Goal: Task Accomplishment & Management: Manage account settings

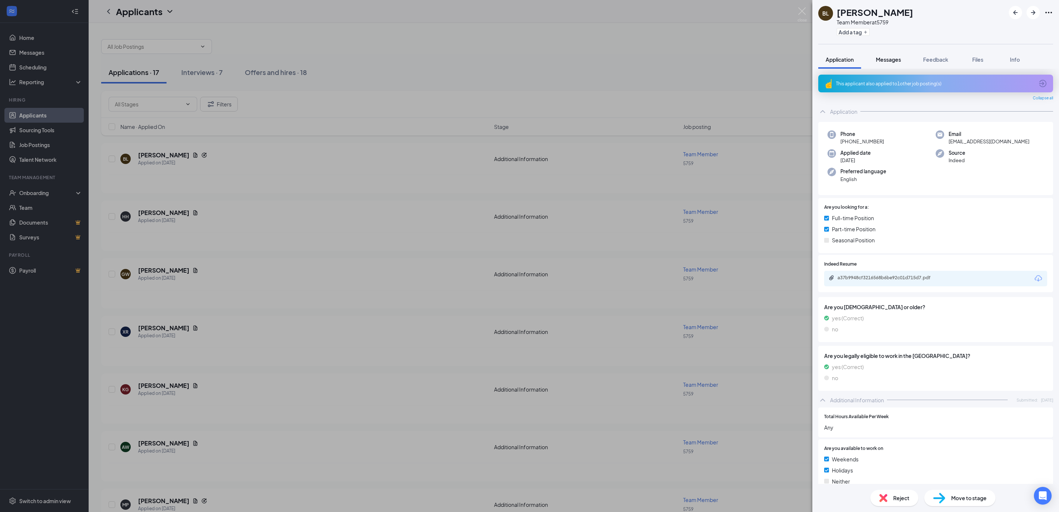
click at [891, 59] on span "Messages" at bounding box center [888, 59] width 25 height 7
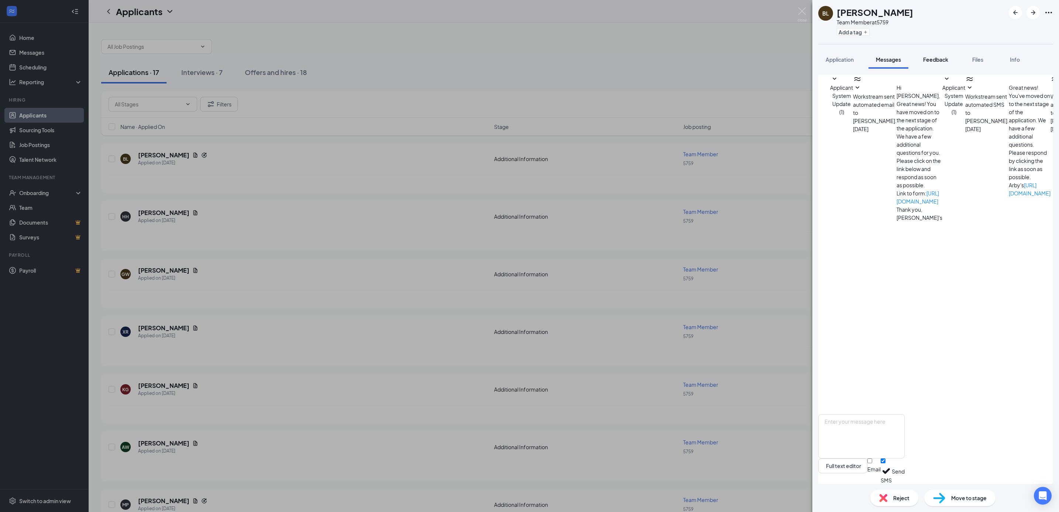
click at [935, 58] on span "Feedback" at bounding box center [935, 59] width 25 height 7
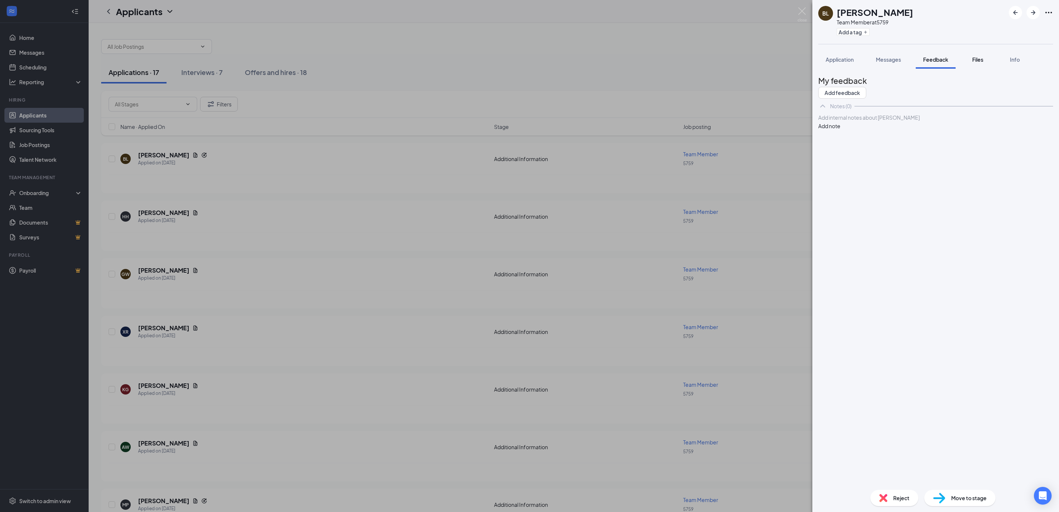
click at [979, 55] on button "Files" at bounding box center [978, 59] width 30 height 18
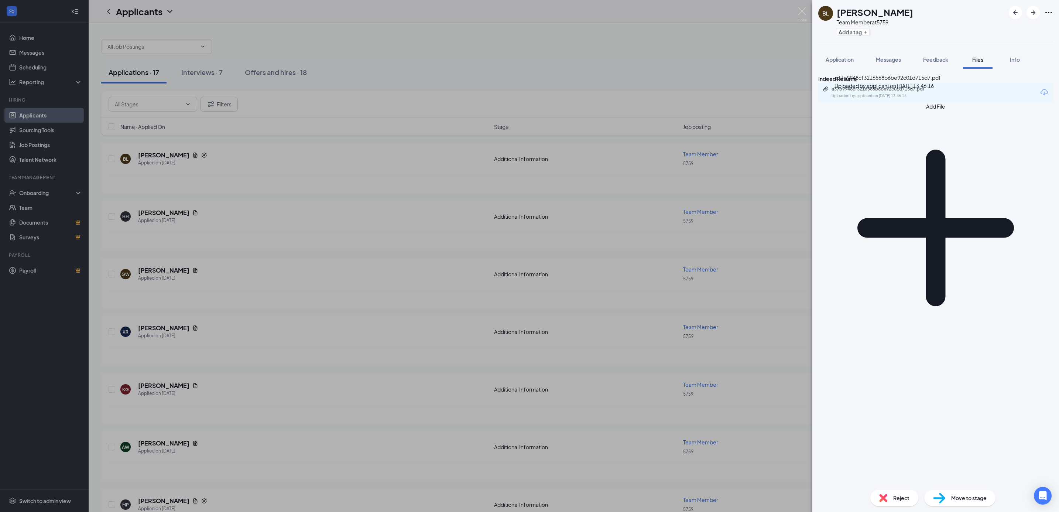
click at [915, 92] on div "a37b9948cf3216568b6be92c01d715d7.pdf" at bounding box center [882, 89] width 103 height 6
click at [830, 54] on button "Application" at bounding box center [839, 59] width 43 height 18
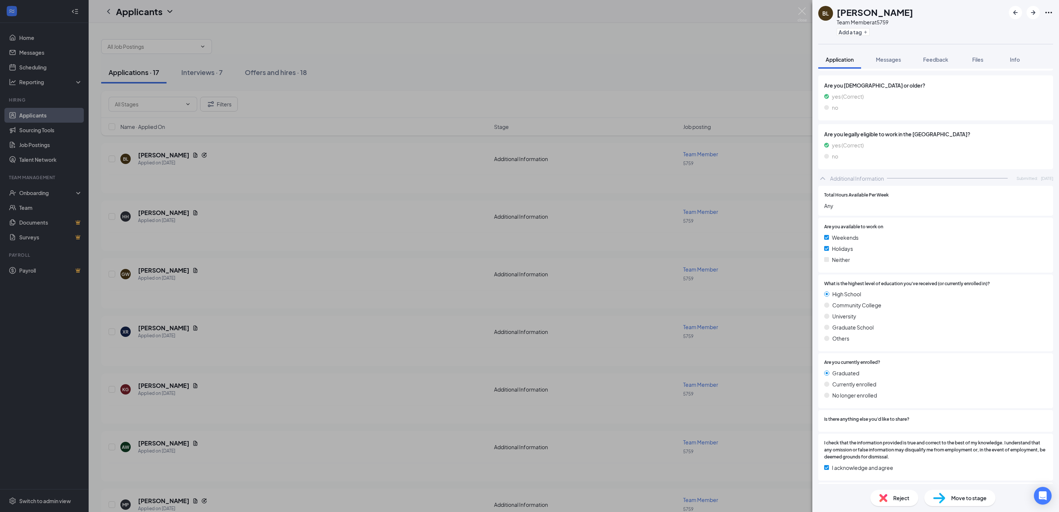
scroll to position [316, 0]
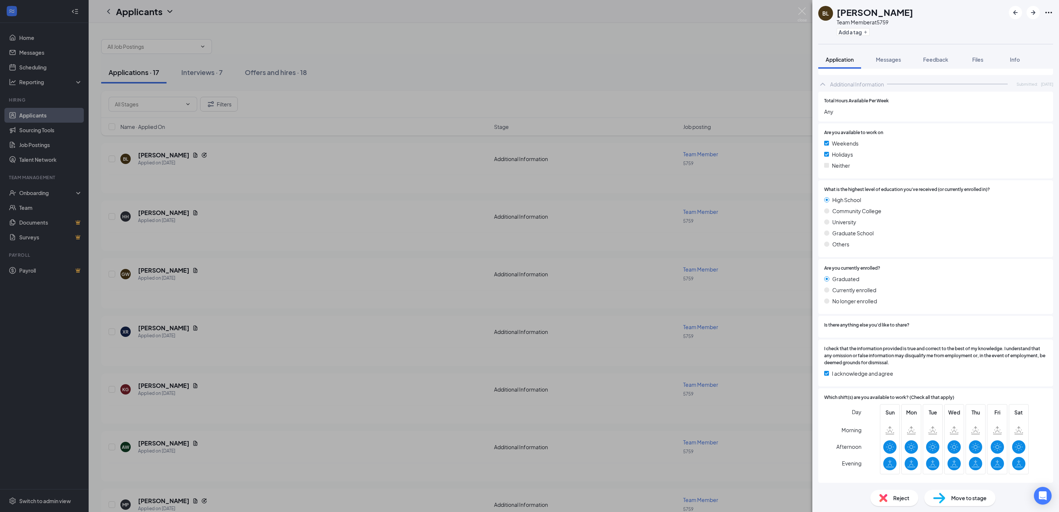
click at [757, 65] on div "[PERSON_NAME] Team Member at 5759 Add a tag Application Messages Feedback Files…" at bounding box center [529, 256] width 1059 height 512
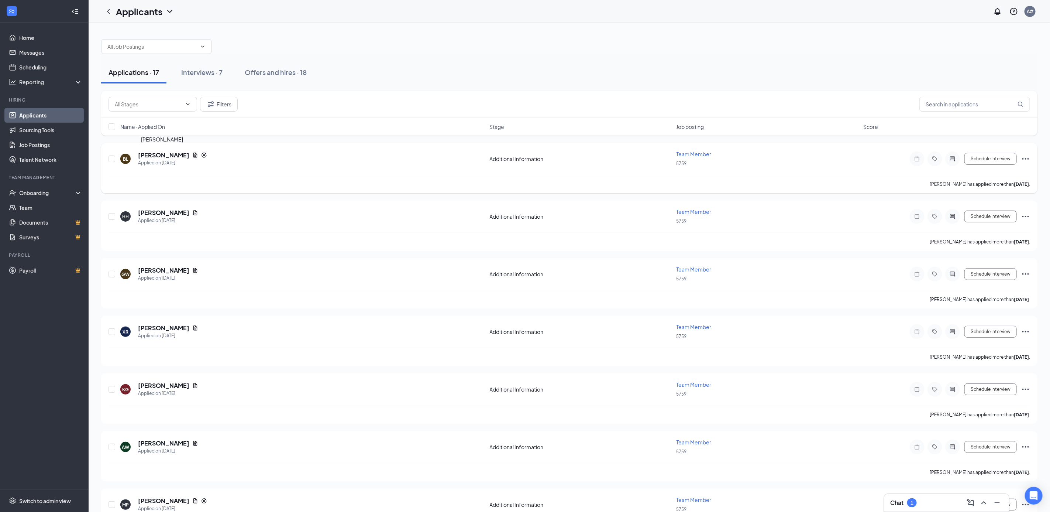
click at [164, 154] on h5 "[PERSON_NAME]" at bounding box center [163, 155] width 51 height 8
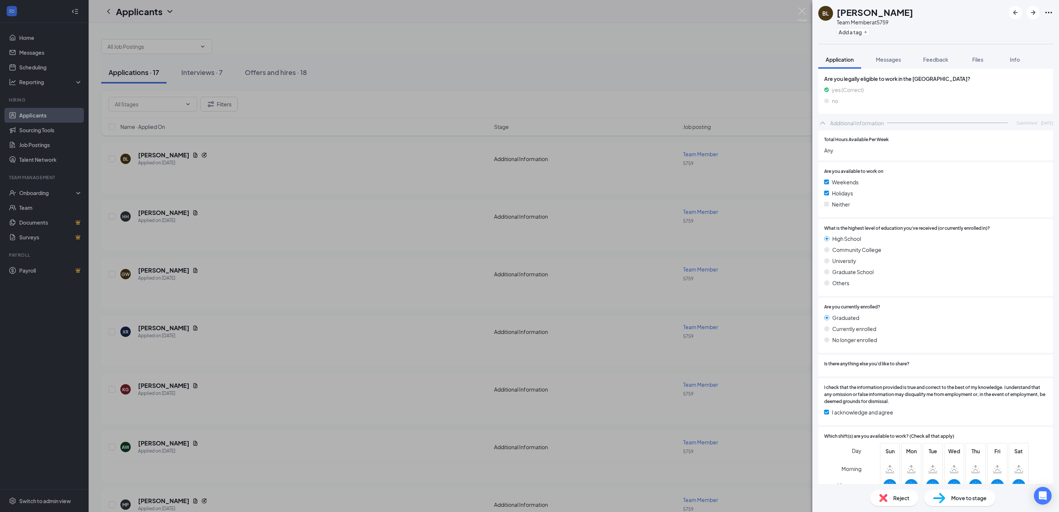
scroll to position [316, 0]
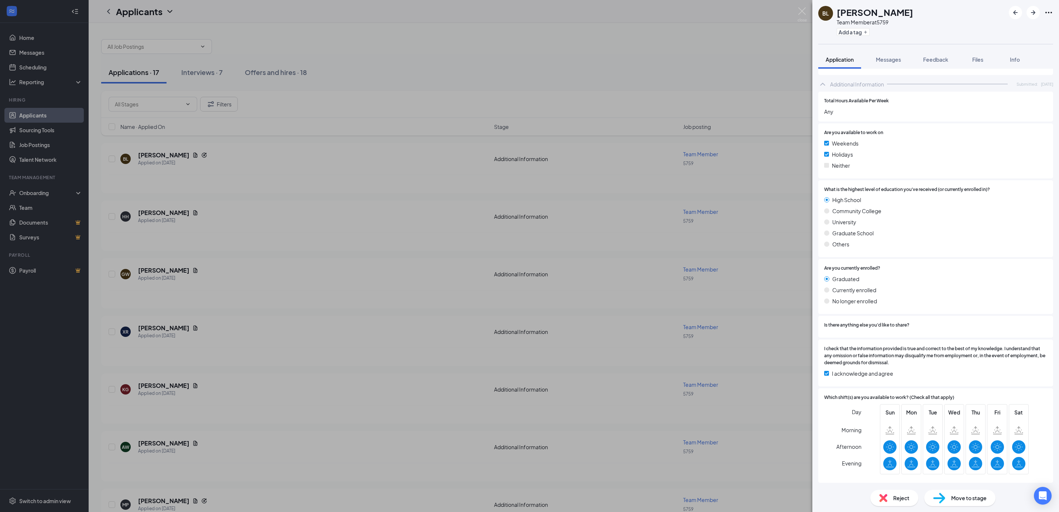
click at [640, 80] on div "[PERSON_NAME] Team Member at 5759 Add a tag Application Messages Feedback Files…" at bounding box center [529, 256] width 1059 height 512
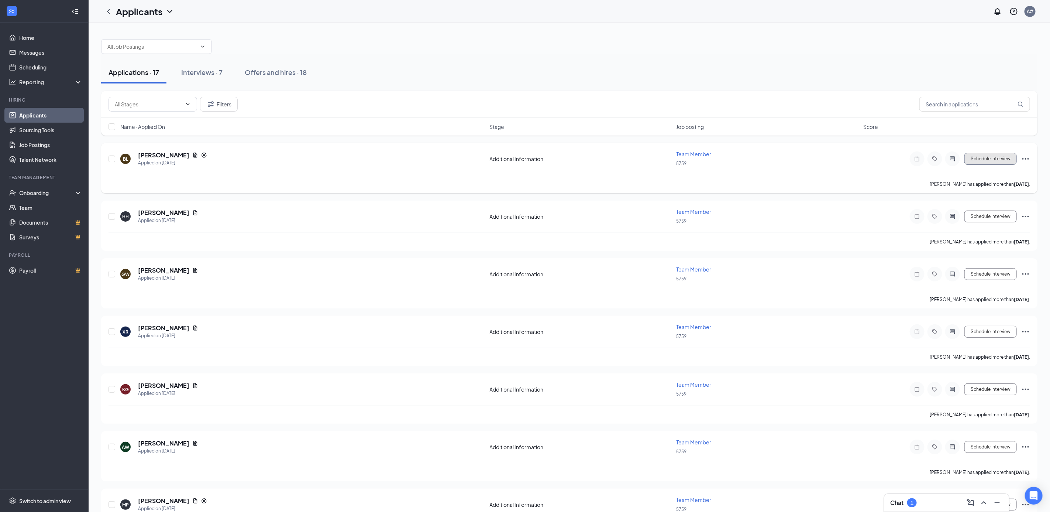
click at [1000, 158] on button "Schedule Interview" at bounding box center [990, 159] width 52 height 12
type input "Onsite Interview (next stage)"
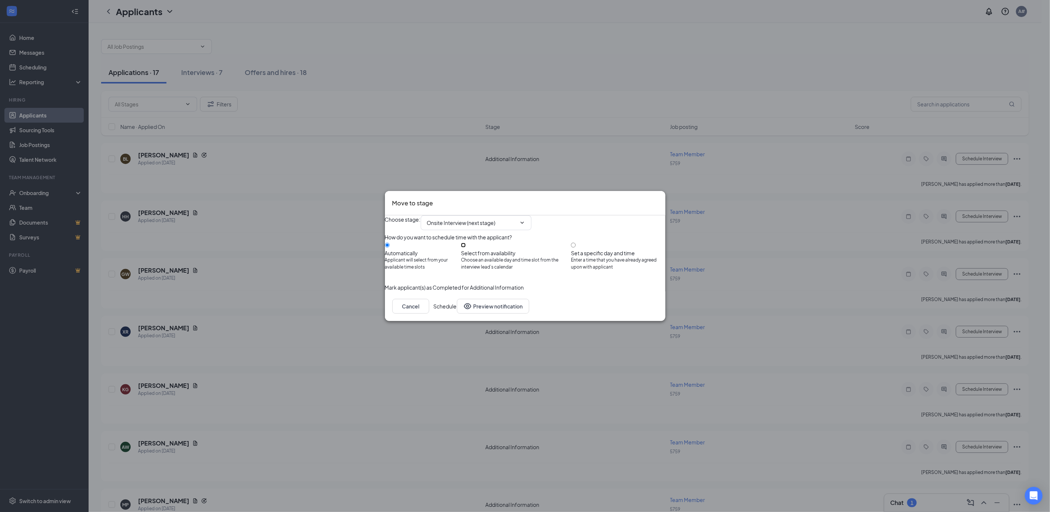
click at [466, 247] on input "Select from availability Choose an available day and time slot from the intervi…" at bounding box center [463, 245] width 5 height 5
radio input "true"
radio input "false"
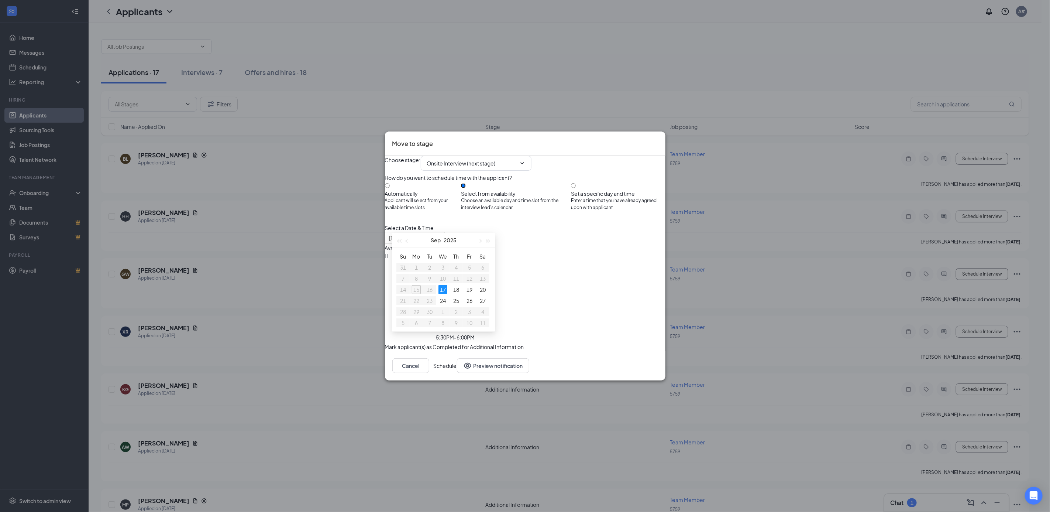
type input "[DATE]"
click at [429, 373] on button "Cancel" at bounding box center [410, 365] width 37 height 15
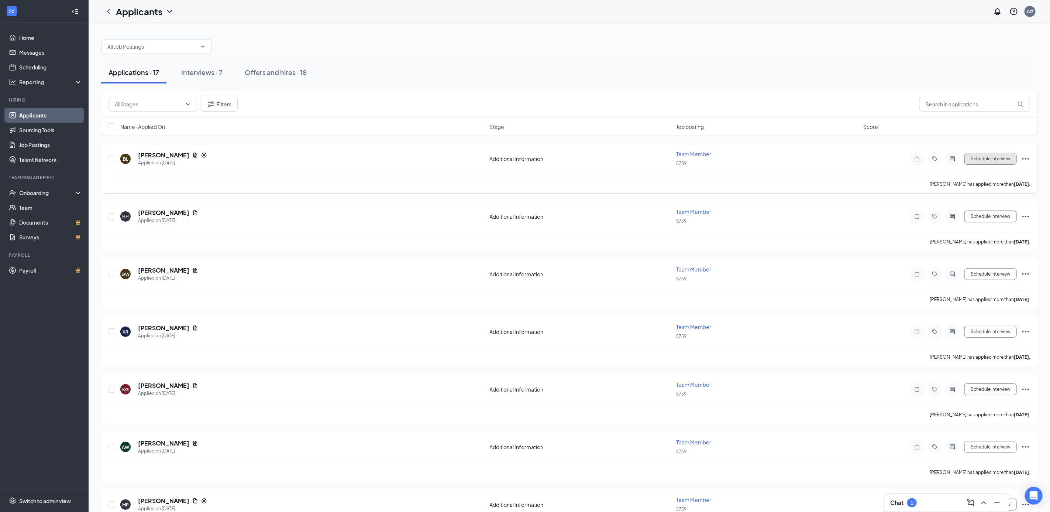
click at [998, 163] on button "Schedule Interview" at bounding box center [990, 159] width 52 height 12
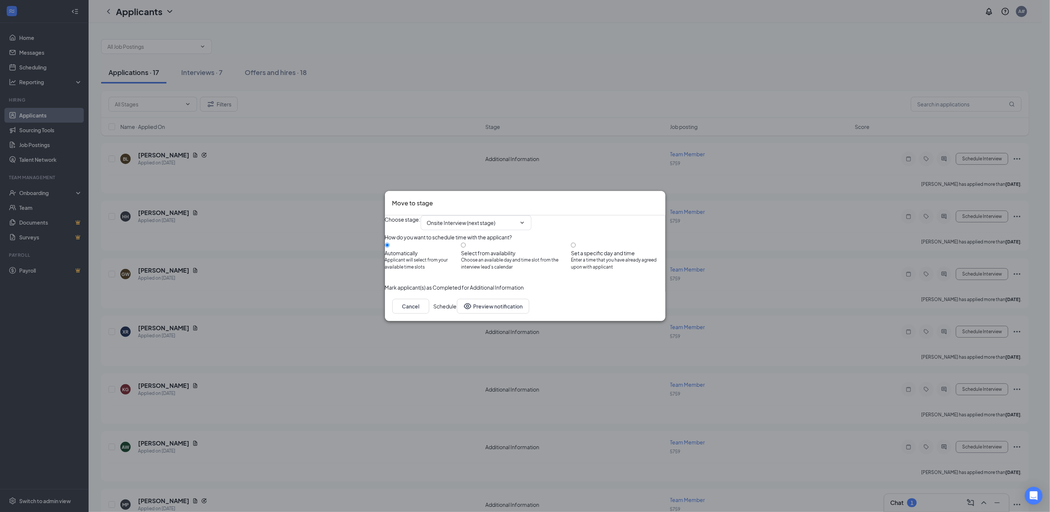
click at [660, 200] on icon "Cross" at bounding box center [662, 202] width 4 height 4
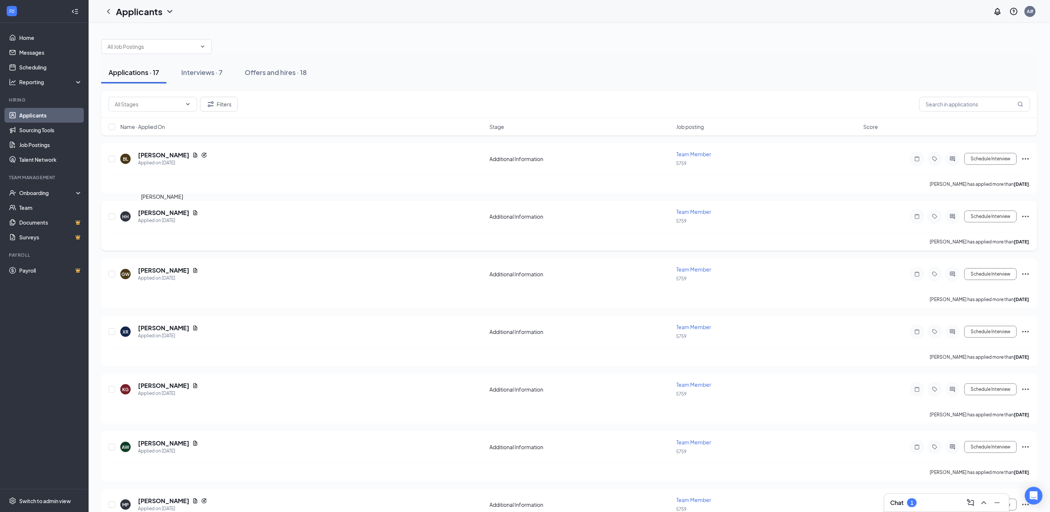
click at [148, 214] on h5 "[PERSON_NAME]" at bounding box center [163, 213] width 51 height 8
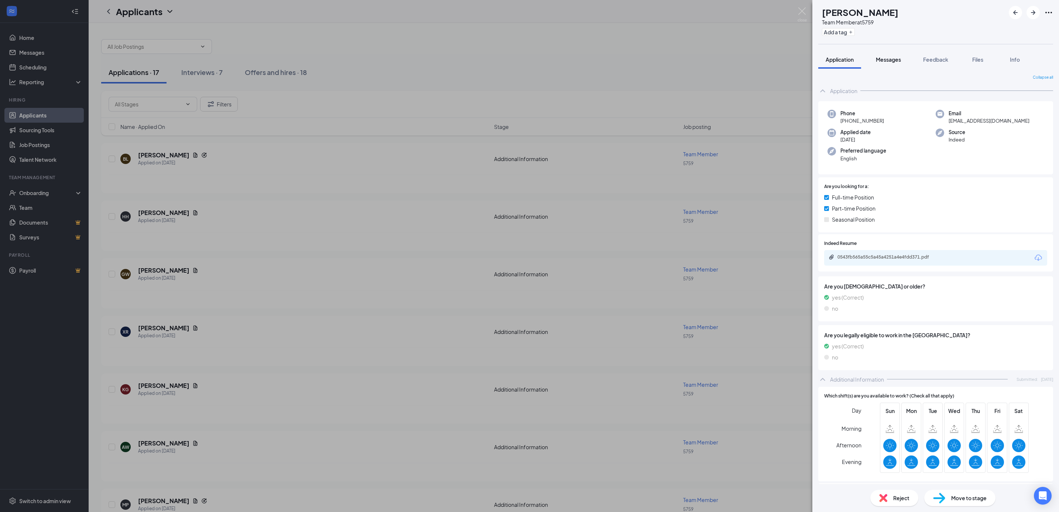
click at [888, 58] on span "Messages" at bounding box center [888, 59] width 25 height 7
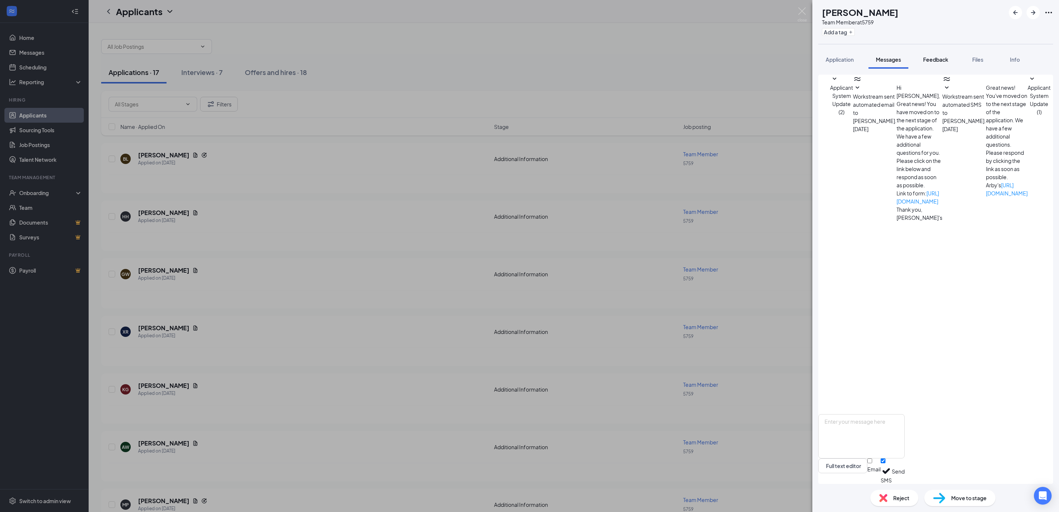
click at [937, 60] on span "Feedback" at bounding box center [935, 59] width 25 height 7
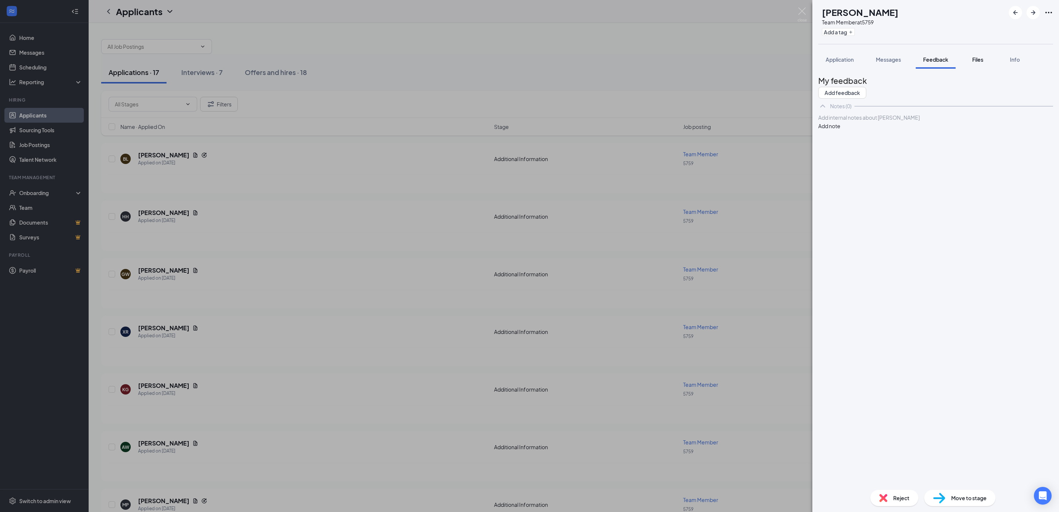
click at [977, 55] on button "Files" at bounding box center [978, 59] width 30 height 18
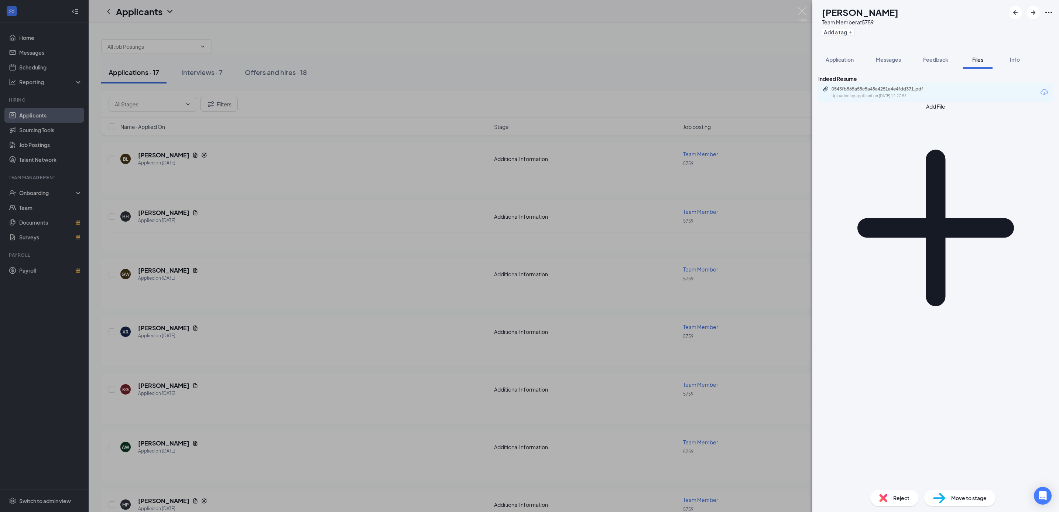
click at [959, 98] on div "0543fb565a55c5a45a4251a4e4fdd371.pdf Uploaded by applicant on [DATE] 12:27:56" at bounding box center [935, 93] width 235 height 20
click at [923, 99] on div "0543fb565a55c5a45a4251a4e4fdd371.pdf Uploaded by applicant on [DATE] 12:27:56" at bounding box center [882, 92] width 120 height 13
